Goal: Download file/media

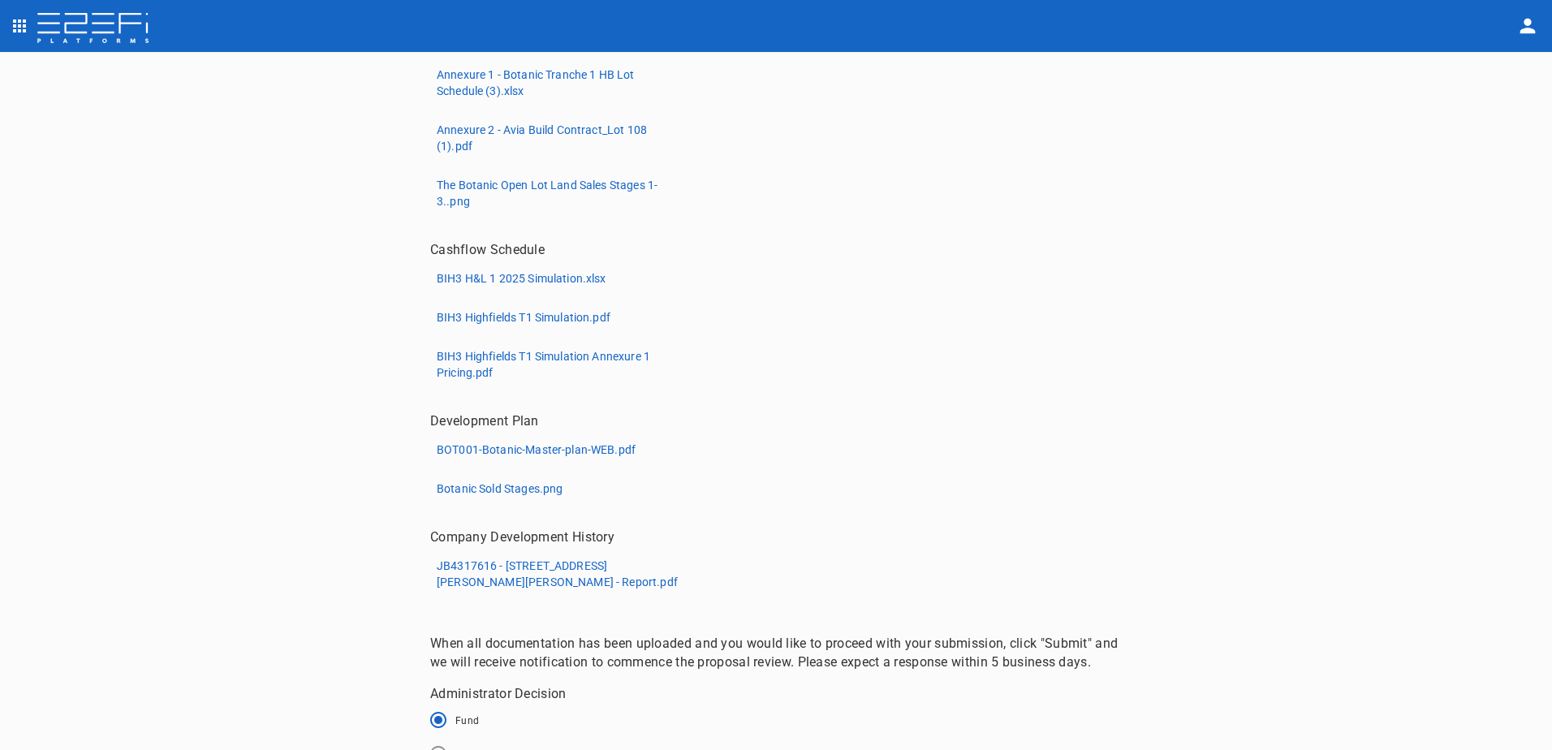
scroll to position [558, 0]
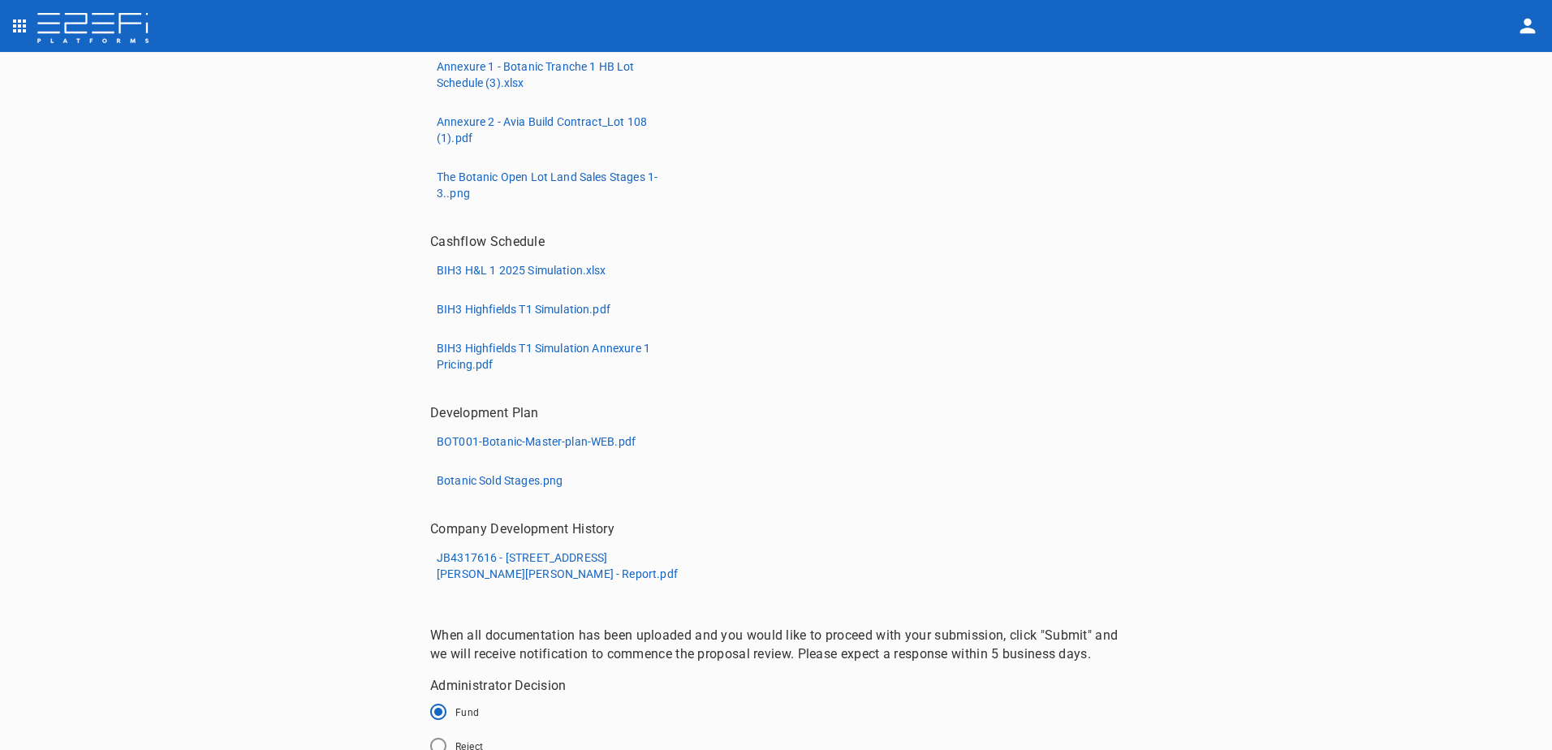
click at [495, 558] on p "JB4317616 - [STREET_ADDRESS][PERSON_NAME][PERSON_NAME] - Report.pdf" at bounding box center [558, 566] width 243 height 32
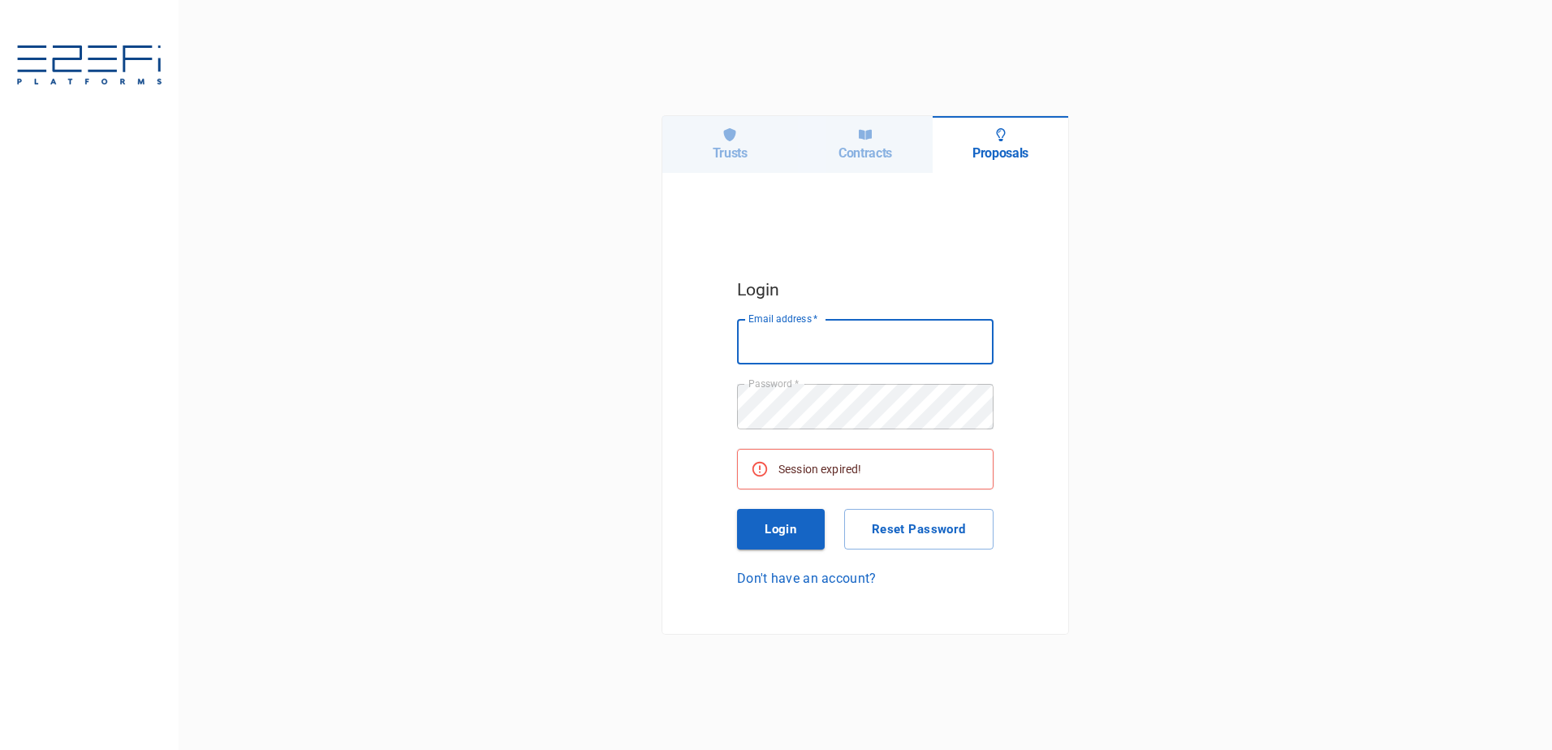
click at [796, 346] on input "Email address   *" at bounding box center [865, 341] width 257 height 45
type input "[PERSON_NAME][EMAIL_ADDRESS][DOMAIN_NAME]"
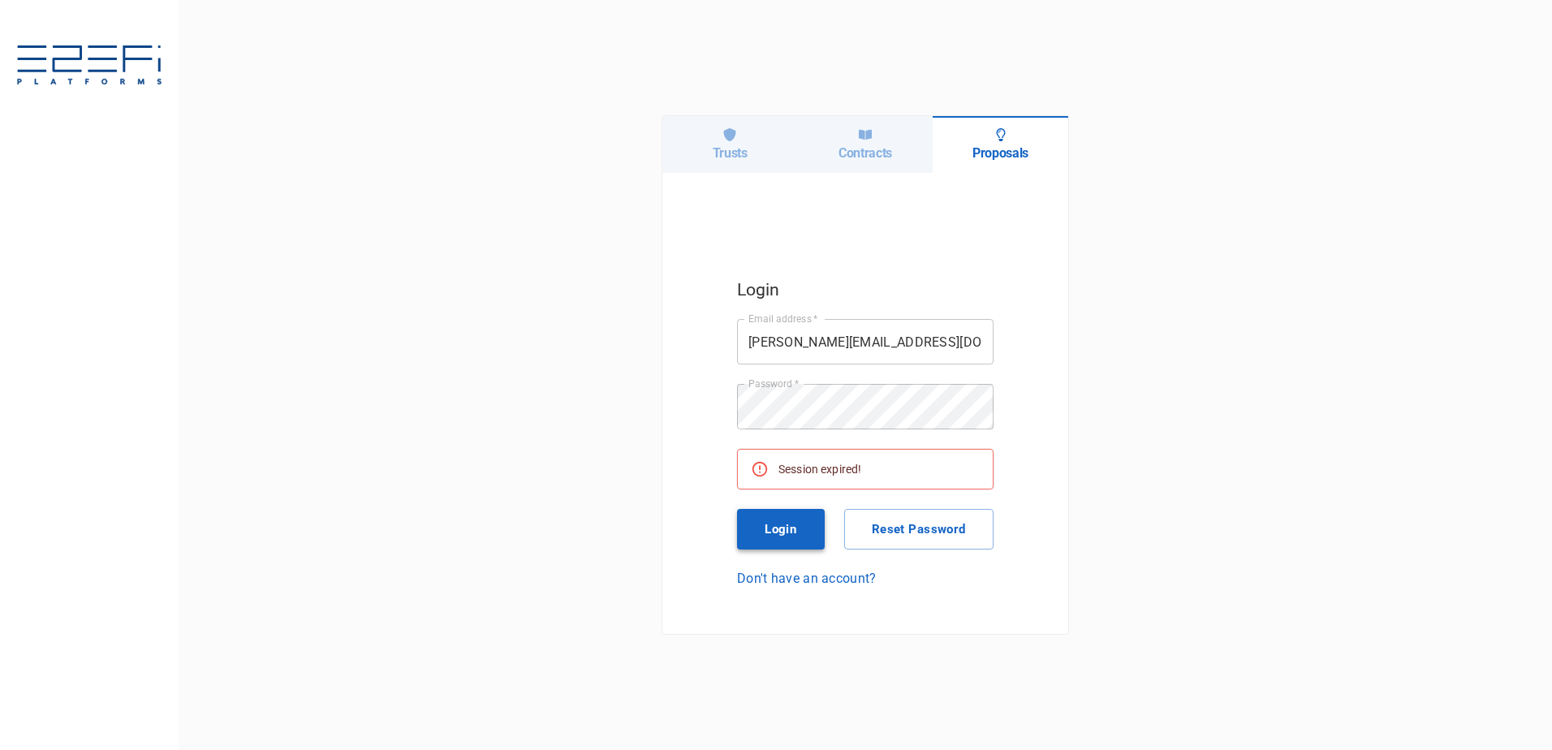
click at [785, 526] on button "Login" at bounding box center [781, 529] width 88 height 41
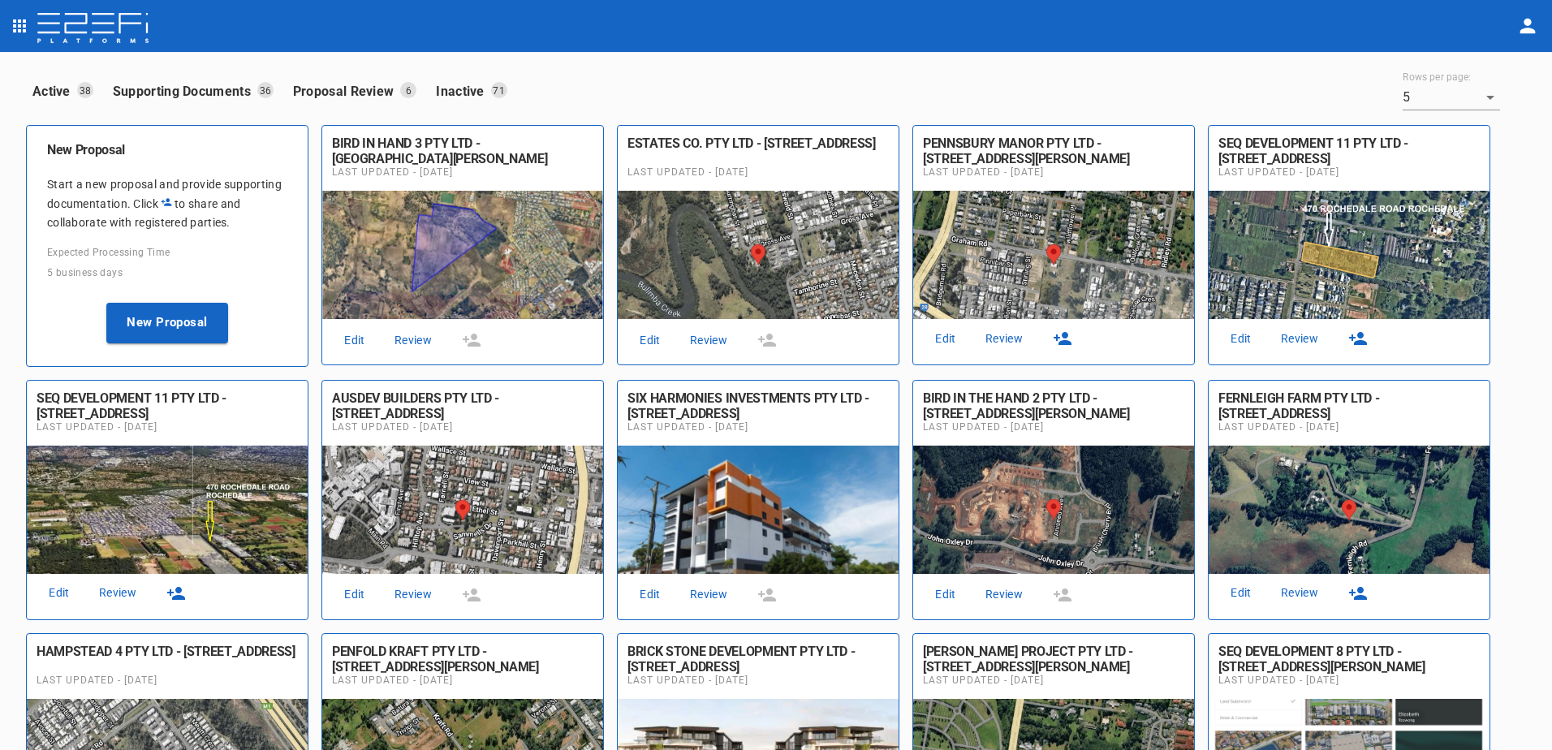
click at [419, 339] on link "Review" at bounding box center [413, 341] width 52 height 22
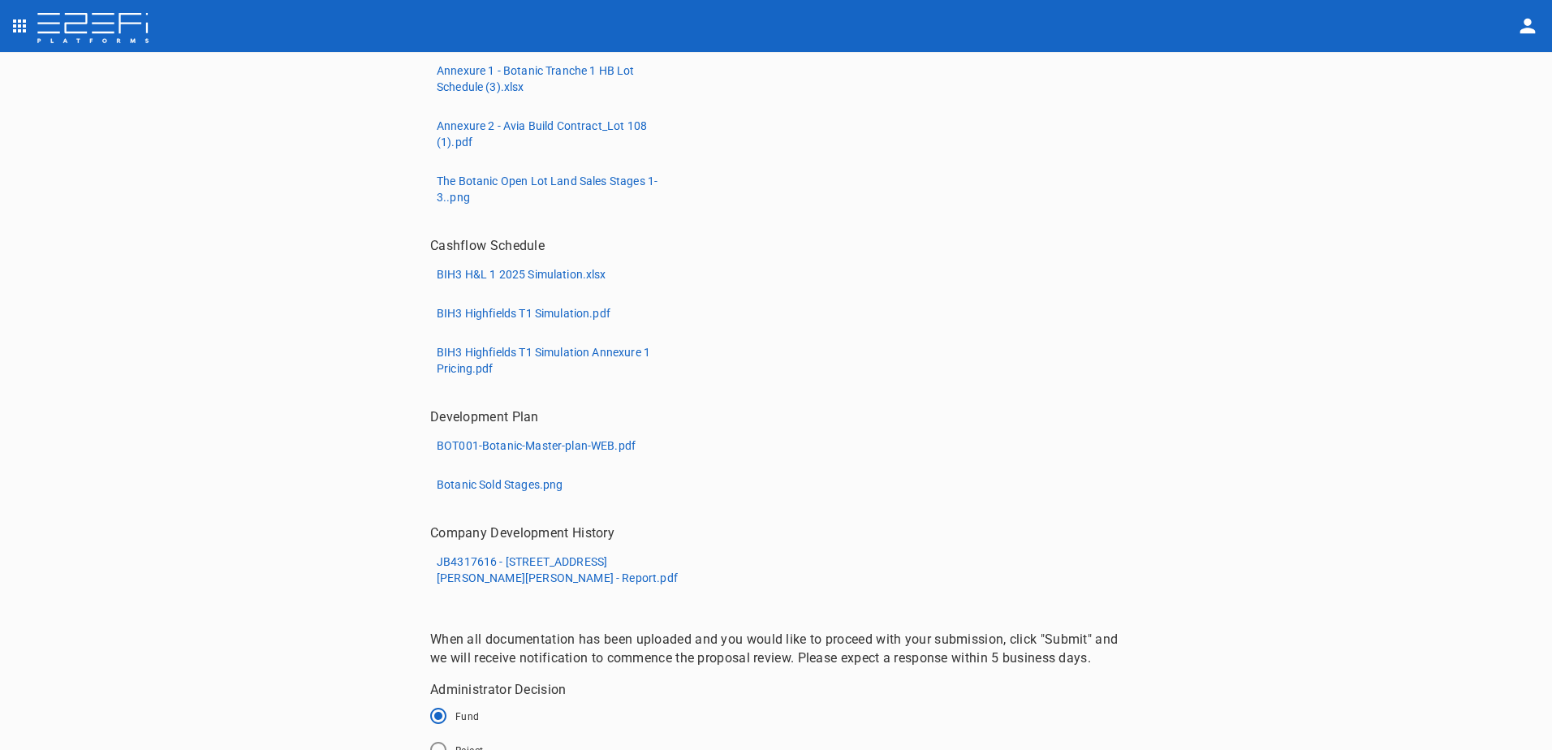
scroll to position [623, 0]
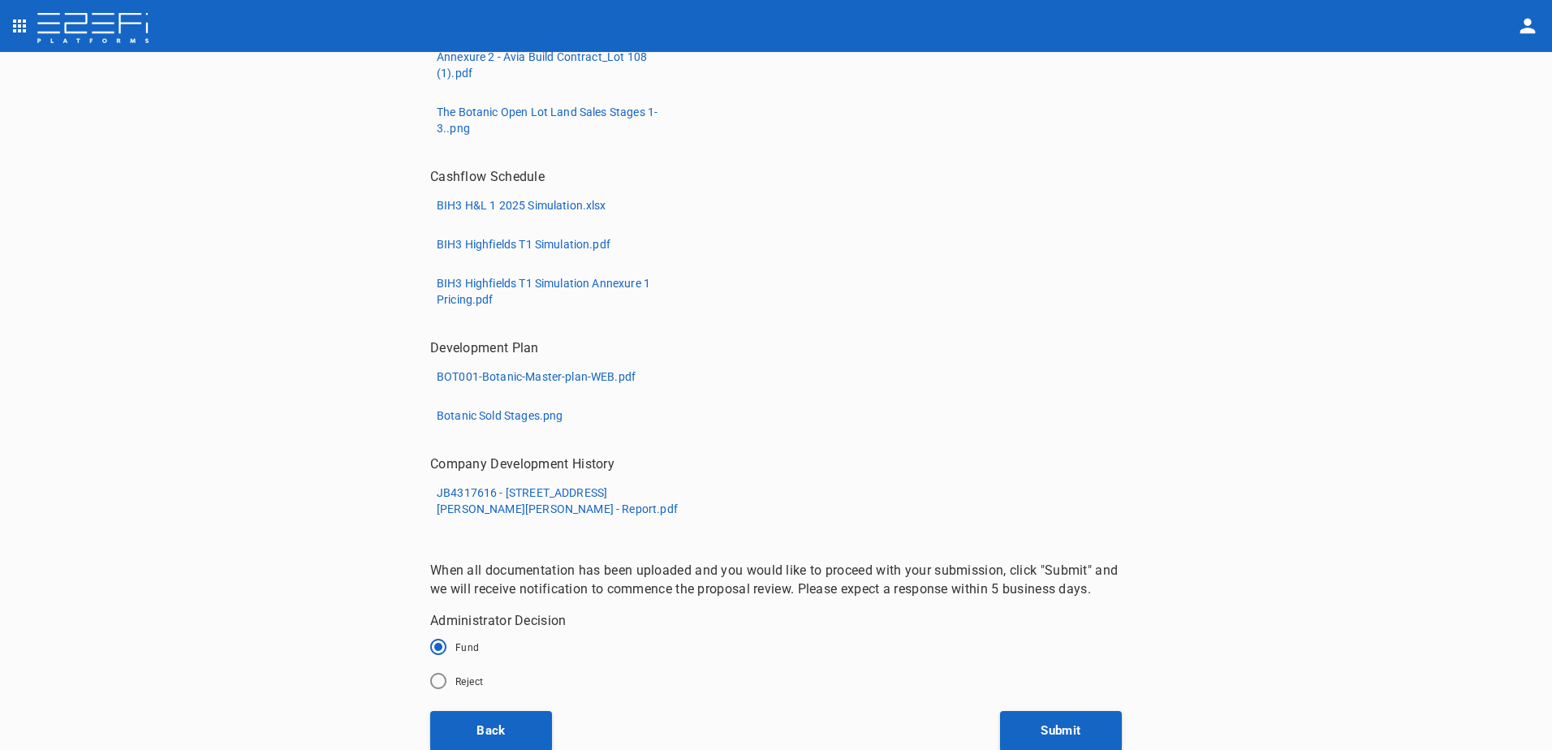
click at [486, 488] on p "JB4317616 - [STREET_ADDRESS][PERSON_NAME][PERSON_NAME] - Report.pdf" at bounding box center [558, 501] width 243 height 32
